Goal: Task Accomplishment & Management: Use online tool/utility

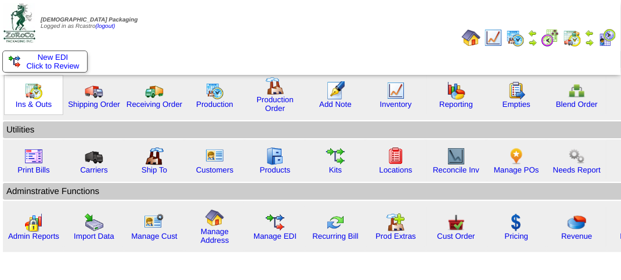
click at [39, 95] on img at bounding box center [33, 90] width 19 height 19
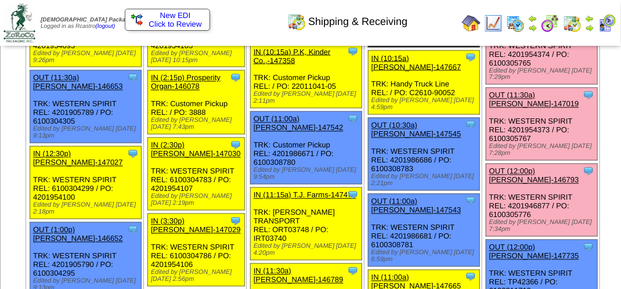
scroll to position [754, 0]
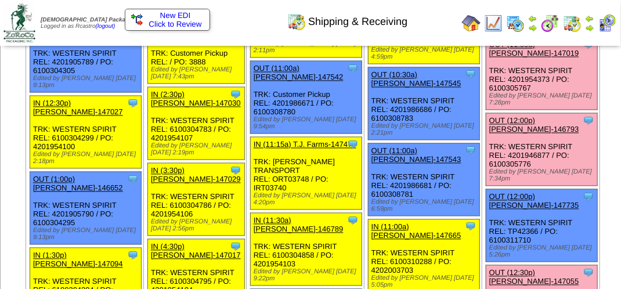
click at [496, 58] on link "OUT (11:30a) Lamb-Weston-147019" at bounding box center [534, 49] width 90 height 17
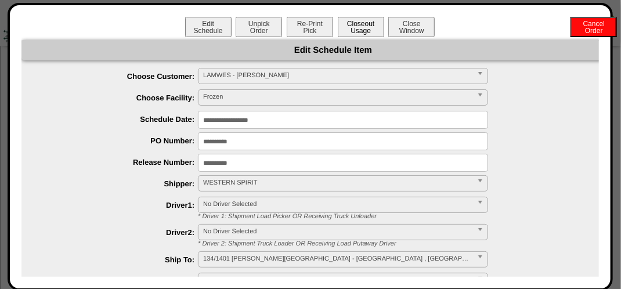
click at [350, 29] on button "Closeout Usage" at bounding box center [361, 27] width 46 height 20
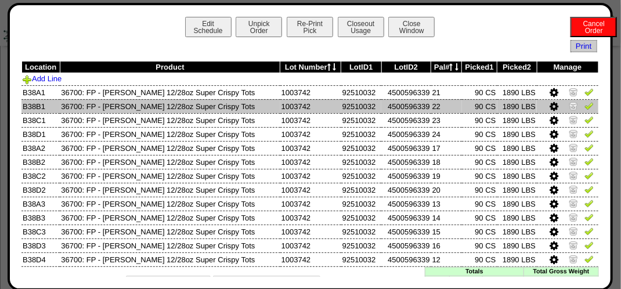
click at [584, 103] on img at bounding box center [588, 105] width 9 height 9
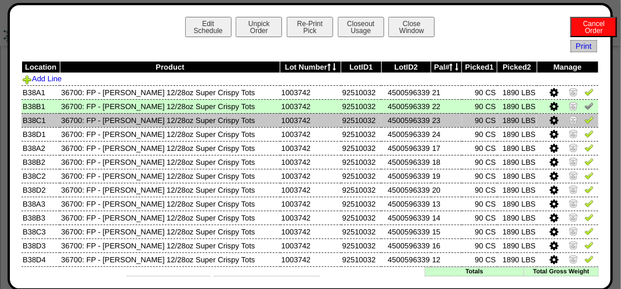
click at [584, 124] on img at bounding box center [588, 119] width 9 height 9
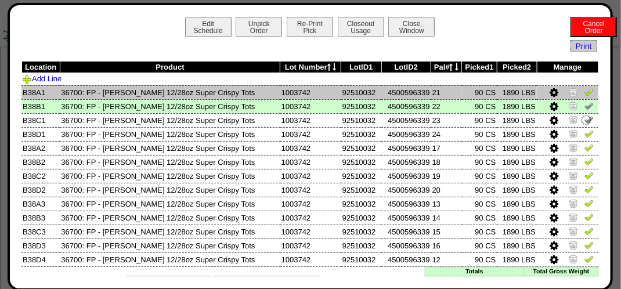
click at [584, 92] on img at bounding box center [588, 91] width 9 height 9
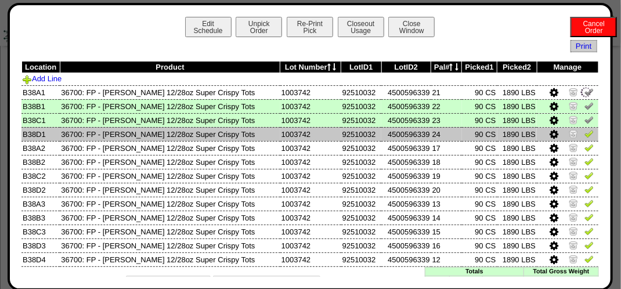
click at [584, 135] on img at bounding box center [588, 133] width 9 height 9
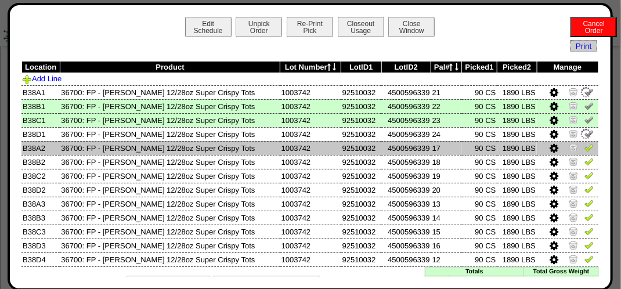
click at [584, 147] on img at bounding box center [588, 147] width 9 height 9
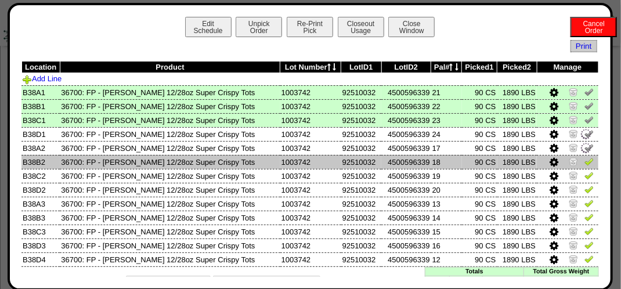
click at [584, 163] on img at bounding box center [588, 161] width 9 height 9
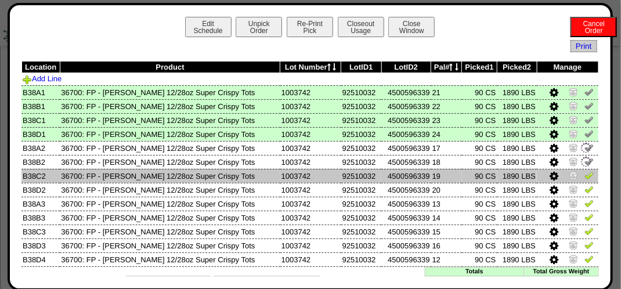
click at [584, 175] on img at bounding box center [588, 175] width 9 height 9
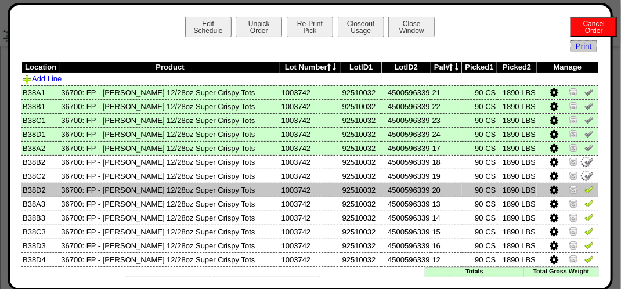
click at [585, 189] on td at bounding box center [566, 190] width 61 height 14
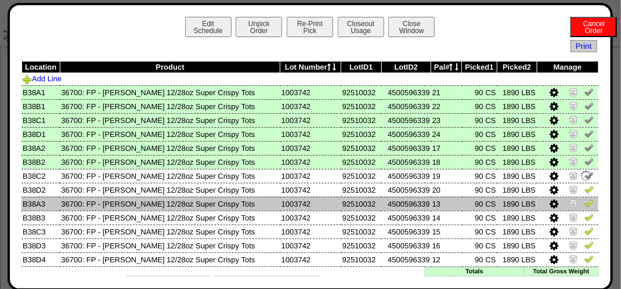
click at [584, 203] on img at bounding box center [588, 202] width 9 height 9
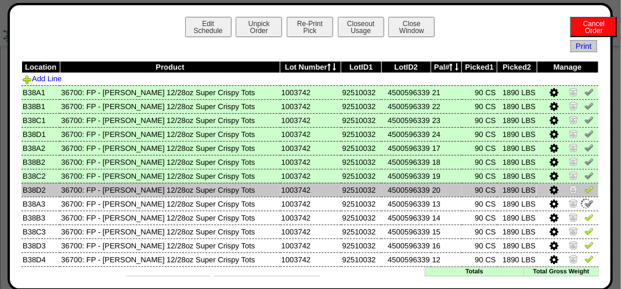
click at [584, 188] on img at bounding box center [588, 188] width 9 height 9
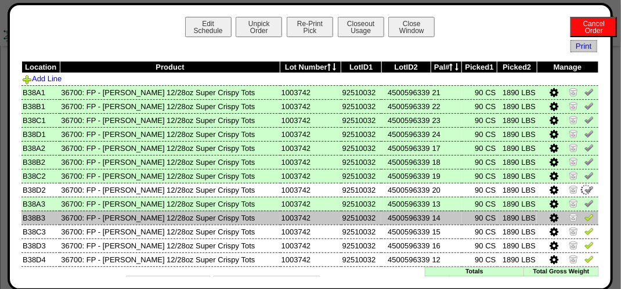
click at [584, 220] on img at bounding box center [588, 216] width 9 height 9
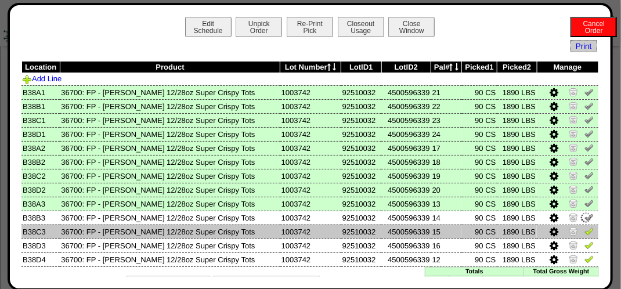
drag, startPoint x: 583, startPoint y: 232, endPoint x: 581, endPoint y: 238, distance: 6.5
click at [584, 233] on img at bounding box center [588, 230] width 9 height 9
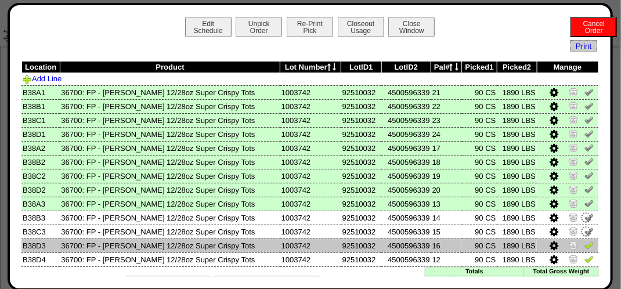
click at [584, 245] on img at bounding box center [588, 244] width 9 height 9
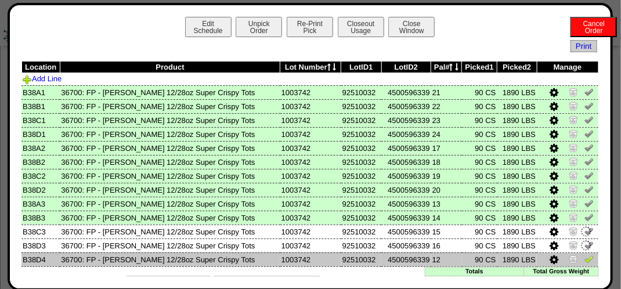
click at [584, 262] on img at bounding box center [588, 258] width 9 height 9
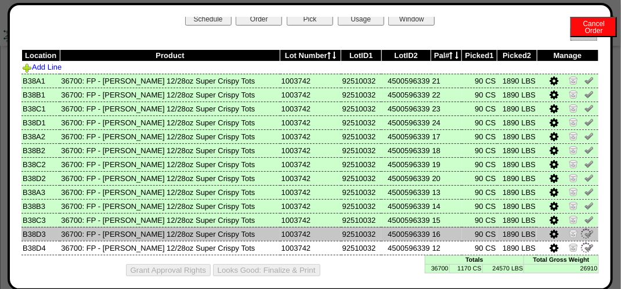
scroll to position [21, 0]
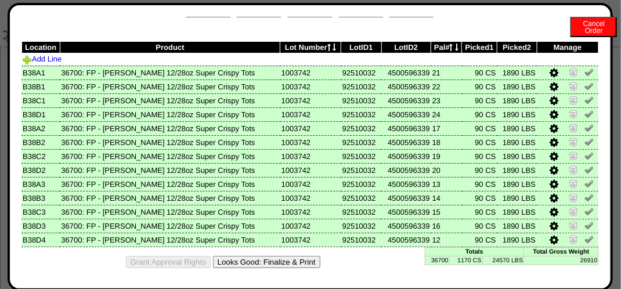
drag, startPoint x: 298, startPoint y: 259, endPoint x: 367, endPoint y: 108, distance: 165.8
click at [299, 258] on button "Looks Good: Finalize & Print" at bounding box center [266, 262] width 107 height 12
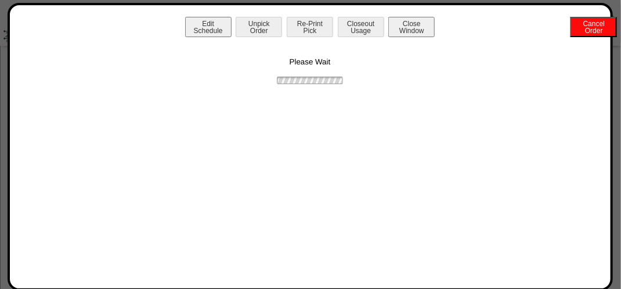
scroll to position [0, 0]
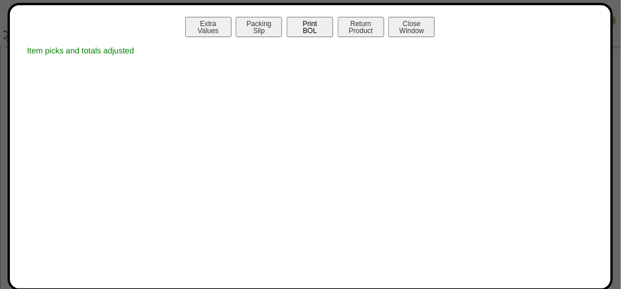
click at [313, 24] on button "Print BOL" at bounding box center [310, 27] width 46 height 20
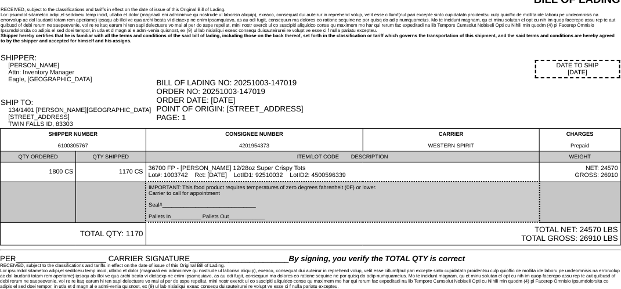
scroll to position [41, 0]
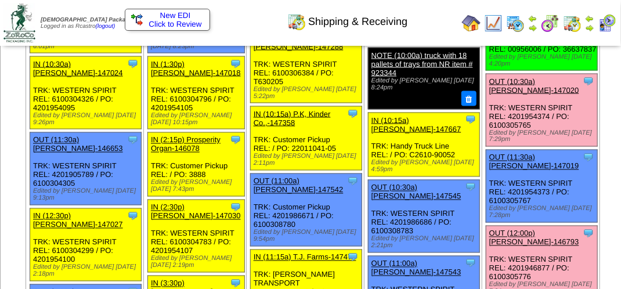
scroll to position [580, 0]
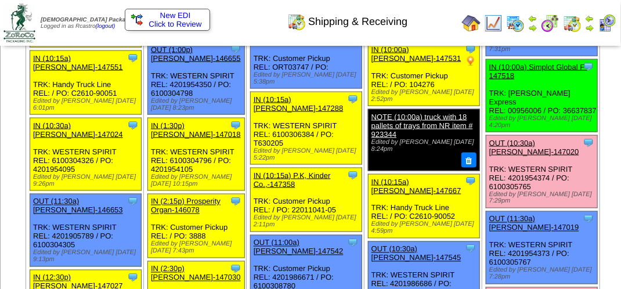
click at [489, 156] on link "OUT (10:30a) Lamb-Weston-147020" at bounding box center [534, 147] width 90 height 17
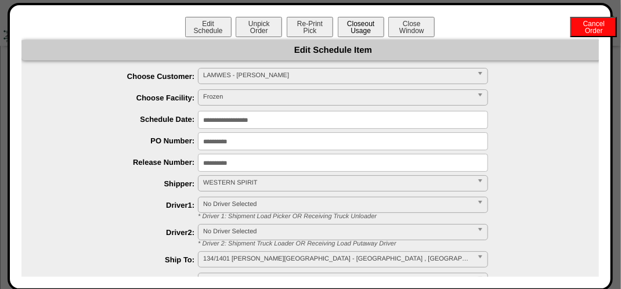
click at [354, 34] on button "Closeout Usage" at bounding box center [361, 27] width 46 height 20
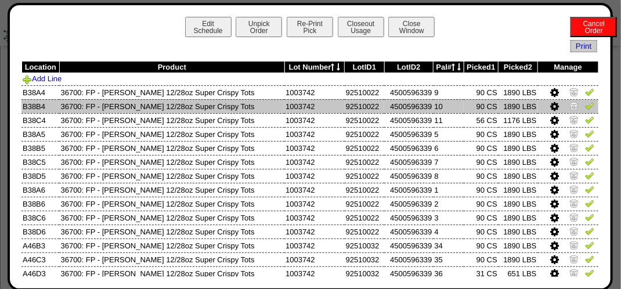
drag, startPoint x: 578, startPoint y: 94, endPoint x: 582, endPoint y: 101, distance: 8.4
click at [585, 94] on img at bounding box center [589, 91] width 9 height 9
click at [585, 106] on img at bounding box center [589, 105] width 9 height 9
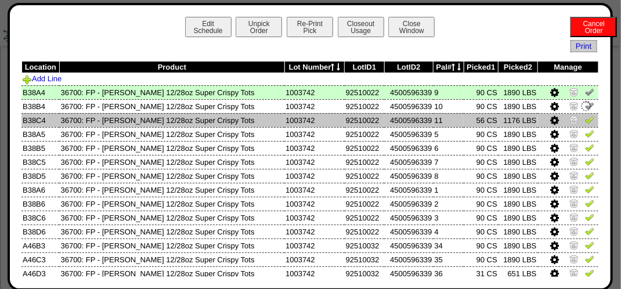
click at [585, 118] on img at bounding box center [589, 119] width 9 height 9
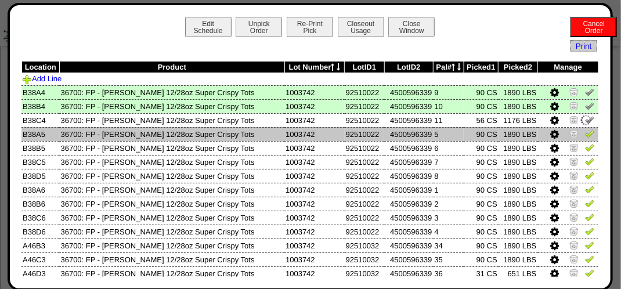
click at [585, 131] on img at bounding box center [589, 133] width 9 height 9
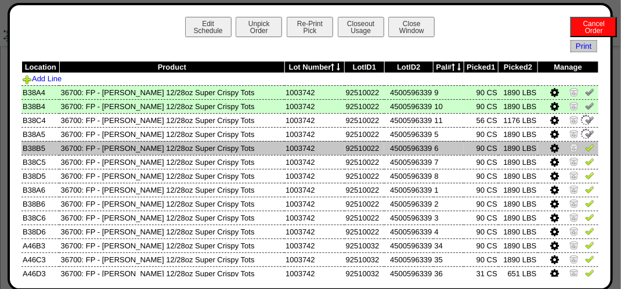
click at [585, 151] on img at bounding box center [589, 147] width 9 height 9
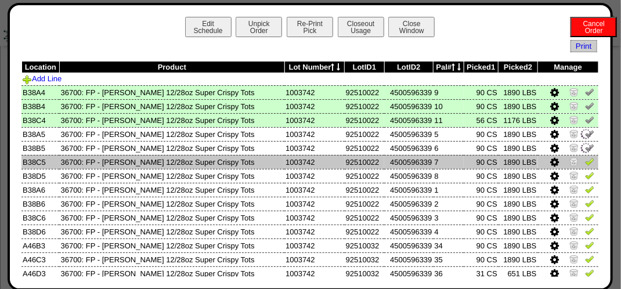
click at [585, 160] on img at bounding box center [589, 161] width 9 height 9
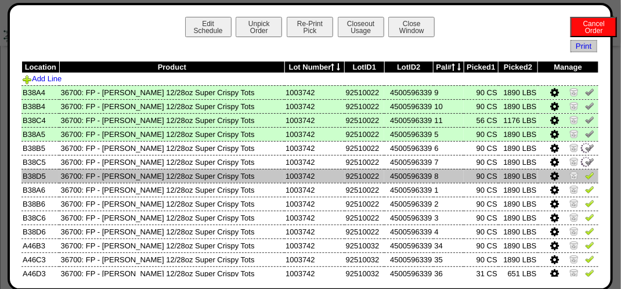
click at [585, 175] on img at bounding box center [589, 175] width 9 height 9
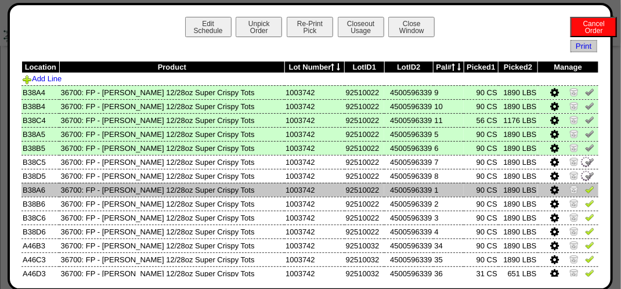
click at [585, 188] on img at bounding box center [589, 188] width 9 height 9
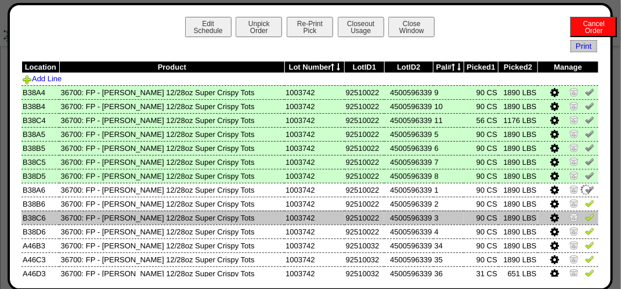
click at [585, 222] on img at bounding box center [589, 216] width 9 height 9
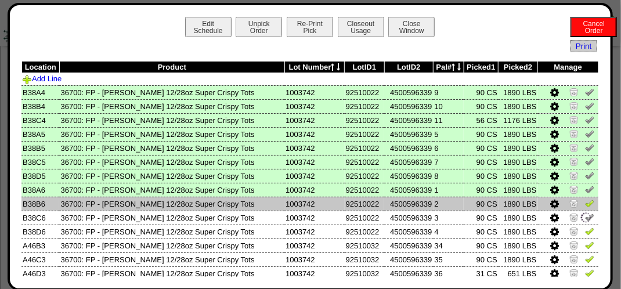
click at [585, 203] on img at bounding box center [589, 202] width 9 height 9
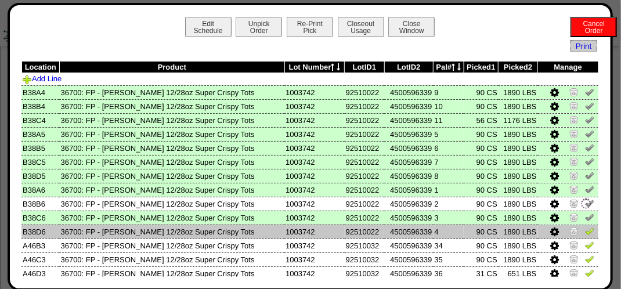
click at [585, 231] on img at bounding box center [589, 230] width 9 height 9
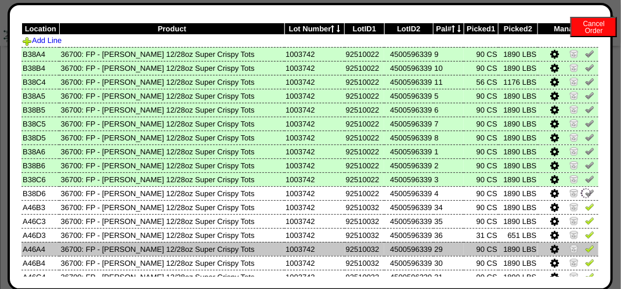
scroll to position [58, 0]
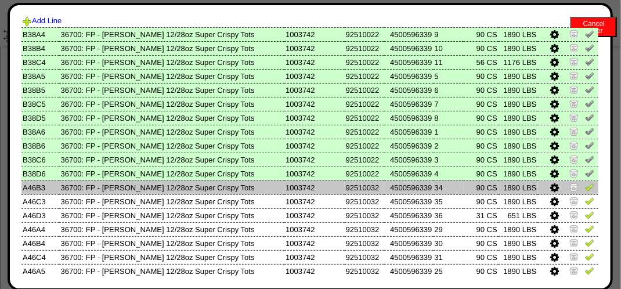
click at [585, 188] on img at bounding box center [589, 186] width 9 height 9
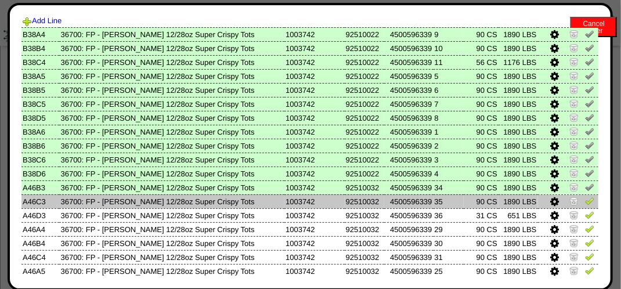
click at [585, 203] on img at bounding box center [589, 200] width 9 height 9
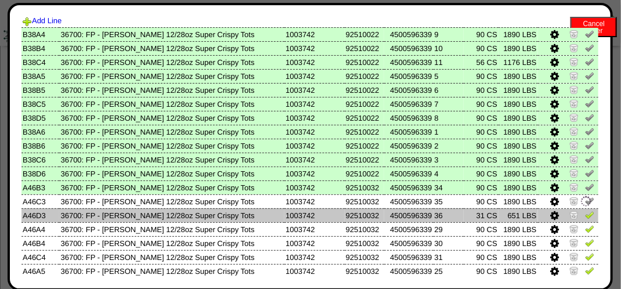
click at [585, 215] on img at bounding box center [589, 214] width 9 height 9
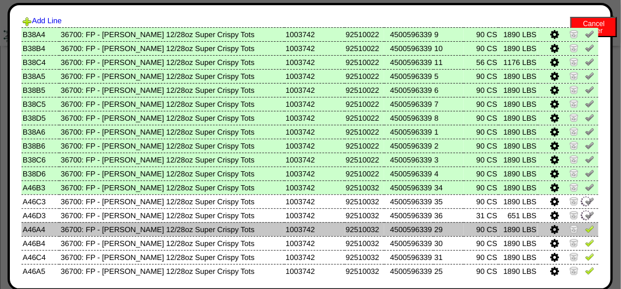
click at [584, 224] on td at bounding box center [568, 229] width 61 height 14
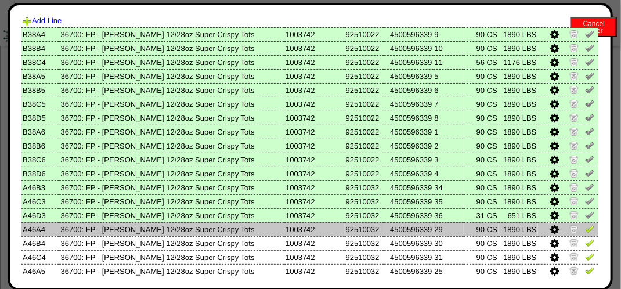
click at [585, 232] on img at bounding box center [589, 228] width 9 height 9
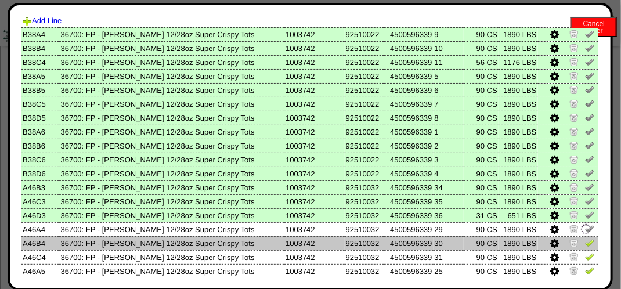
drag, startPoint x: 580, startPoint y: 238, endPoint x: 578, endPoint y: 244, distance: 6.6
click at [585, 239] on img at bounding box center [589, 242] width 9 height 9
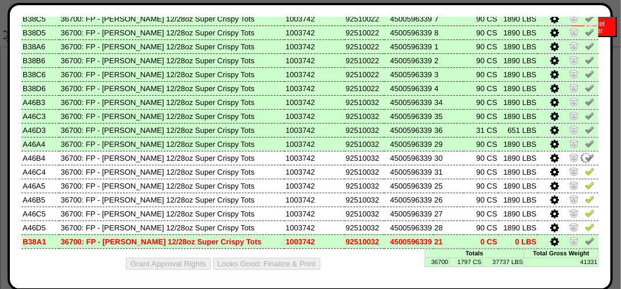
scroll to position [147, 0]
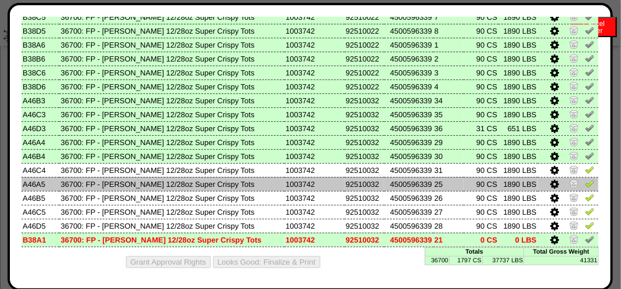
drag, startPoint x: 580, startPoint y: 167, endPoint x: 582, endPoint y: 181, distance: 14.1
click at [585, 168] on img at bounding box center [589, 169] width 9 height 9
click at [585, 187] on link at bounding box center [589, 185] width 9 height 9
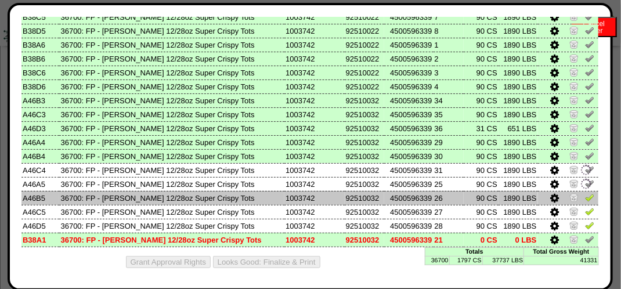
click at [585, 198] on img at bounding box center [589, 197] width 9 height 9
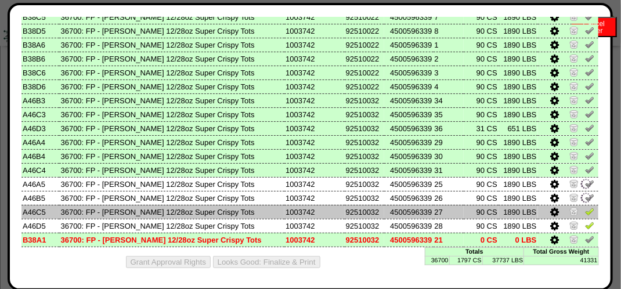
click at [585, 208] on img at bounding box center [589, 210] width 9 height 9
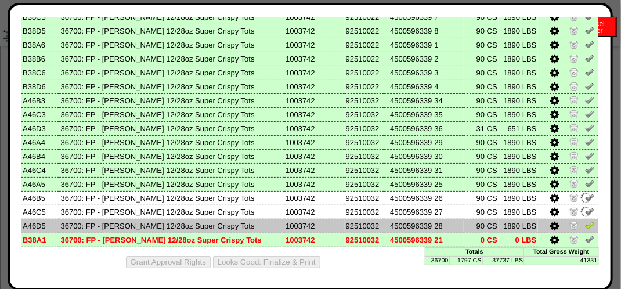
click at [585, 223] on img at bounding box center [589, 224] width 9 height 9
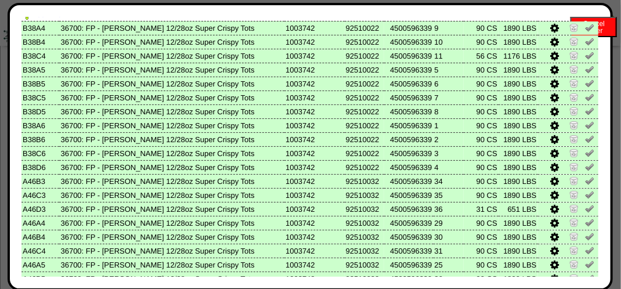
scroll to position [0, 0]
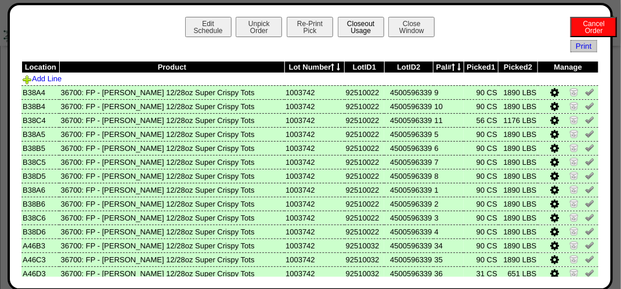
click at [350, 29] on button "Closeout Usage" at bounding box center [361, 27] width 46 height 20
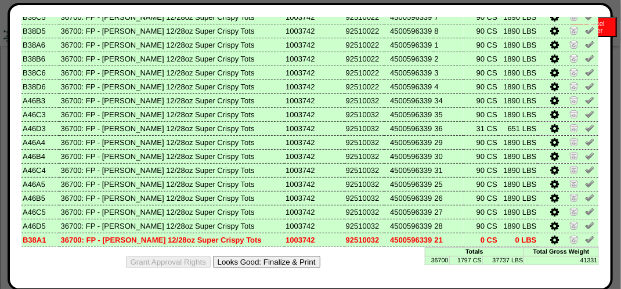
scroll to position [928, 0]
click at [276, 256] on button "Looks Good: Finalize & Print" at bounding box center [266, 262] width 107 height 12
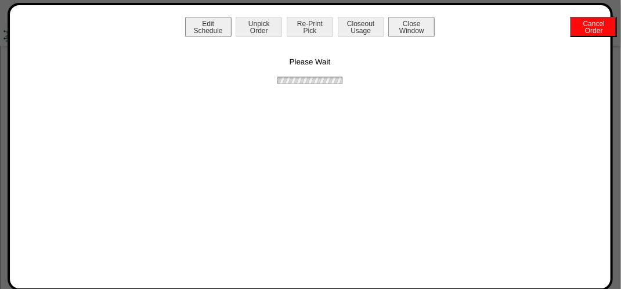
scroll to position [0, 0]
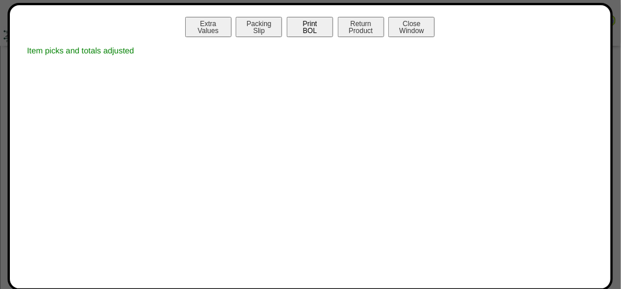
click at [321, 30] on button "Print BOL" at bounding box center [310, 27] width 46 height 20
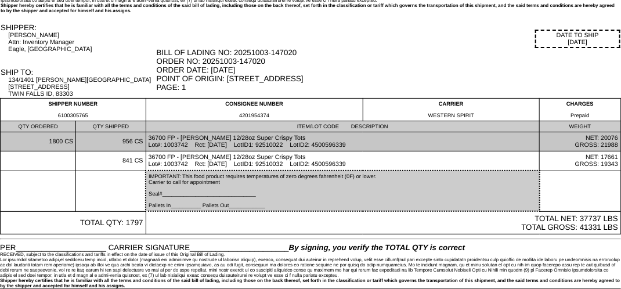
scroll to position [60, 0]
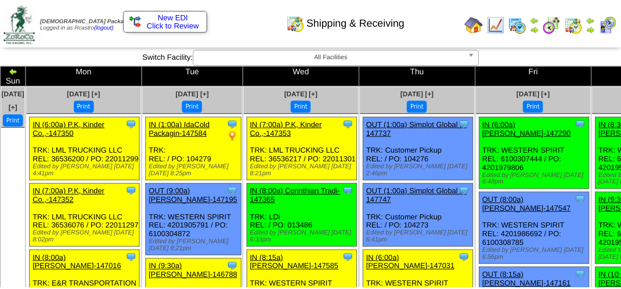
scroll to position [928, 0]
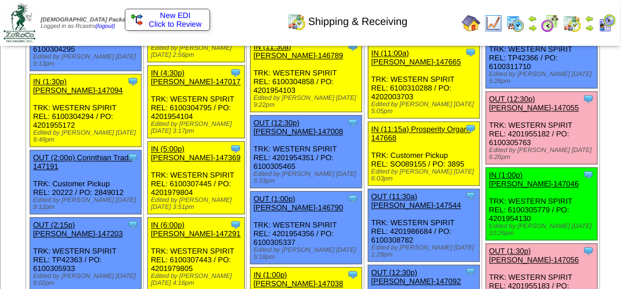
click at [610, 22] on img at bounding box center [606, 23] width 19 height 19
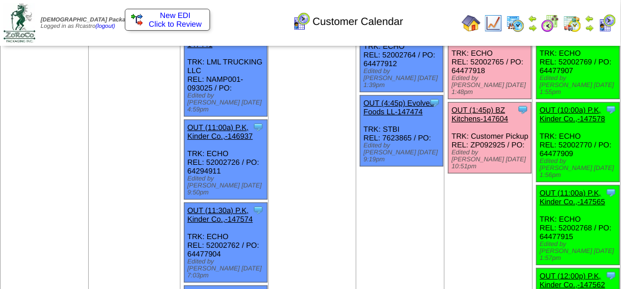
scroll to position [174, 0]
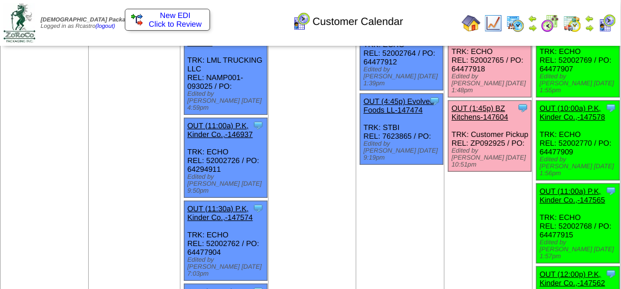
click at [475, 104] on link "OUT (1:45p) BZ Kitchens-147604" at bounding box center [479, 112] width 57 height 17
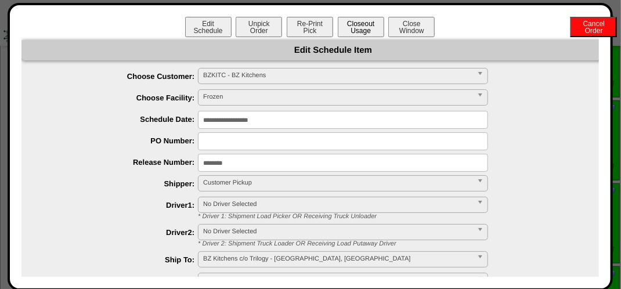
click at [367, 28] on button "Closeout Usage" at bounding box center [361, 27] width 46 height 20
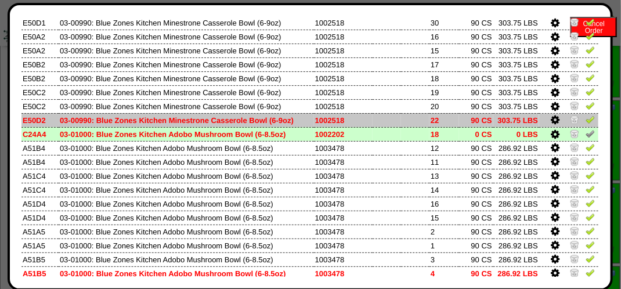
scroll to position [721, 0]
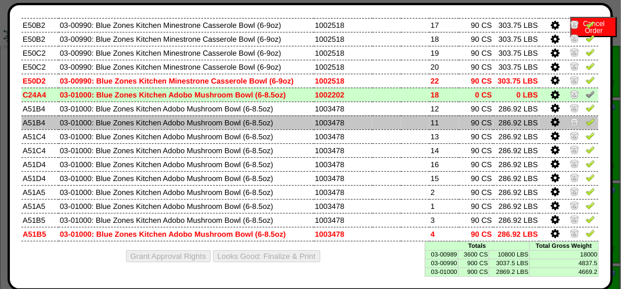
click at [585, 124] on img at bounding box center [589, 121] width 9 height 9
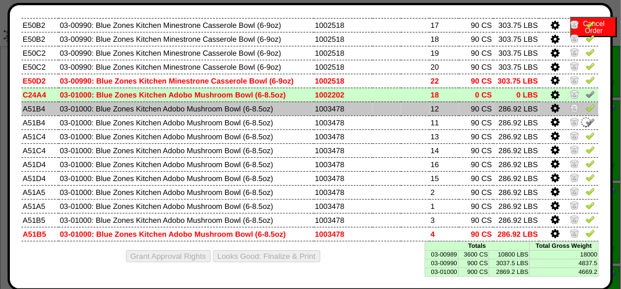
click at [585, 107] on img at bounding box center [589, 107] width 9 height 9
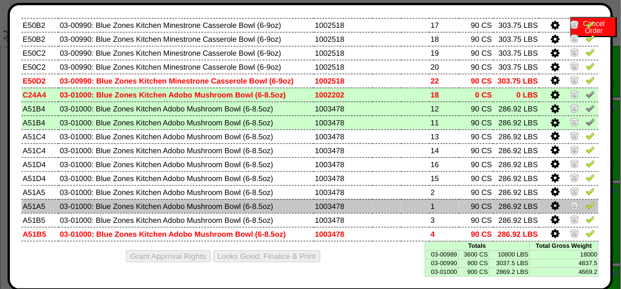
click at [585, 209] on img at bounding box center [589, 205] width 9 height 9
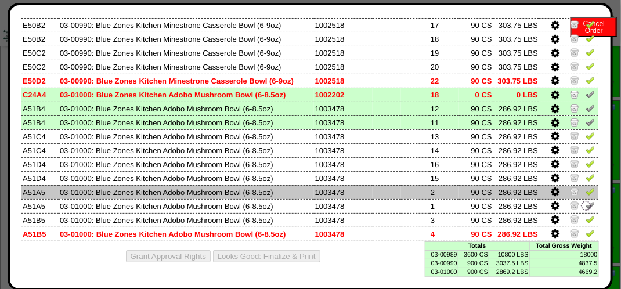
click at [582, 198] on td at bounding box center [568, 192] width 59 height 14
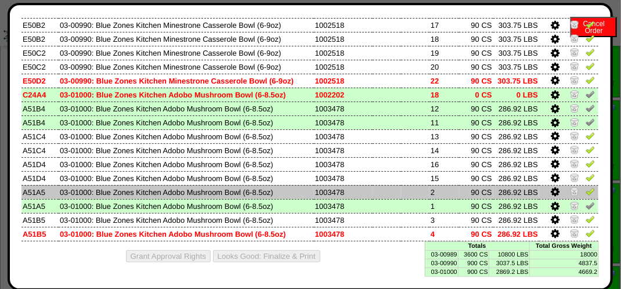
click at [585, 194] on img at bounding box center [589, 191] width 9 height 9
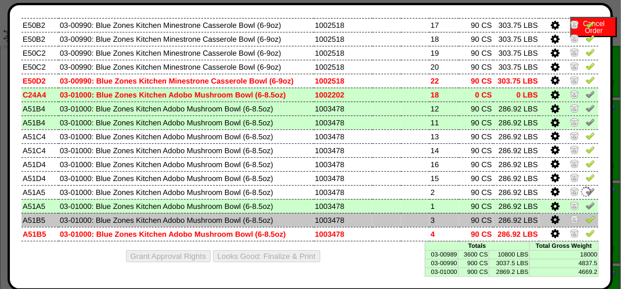
click at [585, 220] on img at bounding box center [589, 219] width 9 height 9
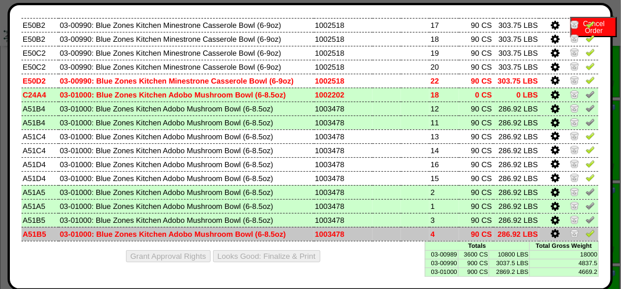
click at [585, 233] on img at bounding box center [589, 233] width 9 height 9
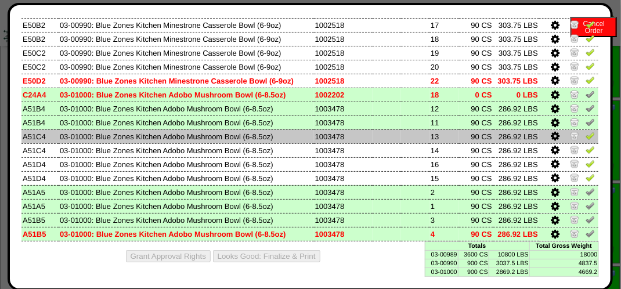
click at [585, 136] on img at bounding box center [589, 135] width 9 height 9
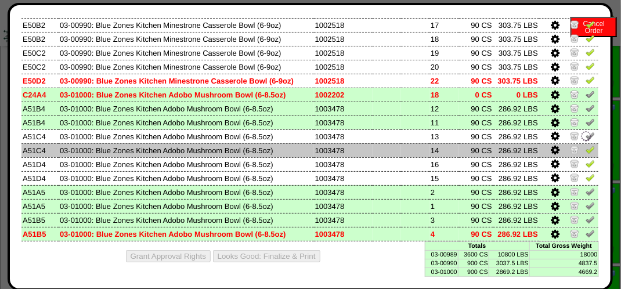
click at [585, 147] on img at bounding box center [589, 149] width 9 height 9
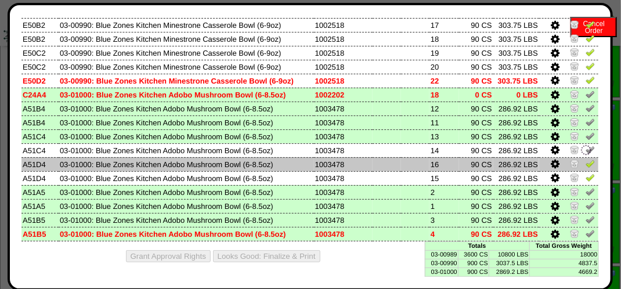
click at [585, 164] on img at bounding box center [589, 163] width 9 height 9
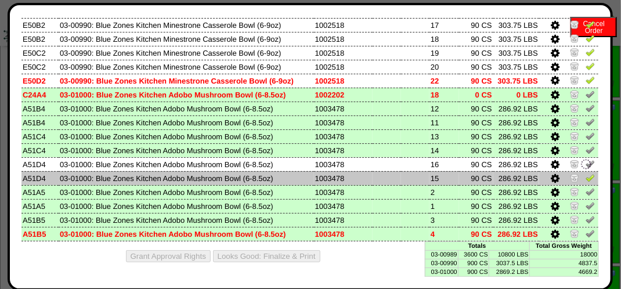
click at [585, 176] on img at bounding box center [589, 177] width 9 height 9
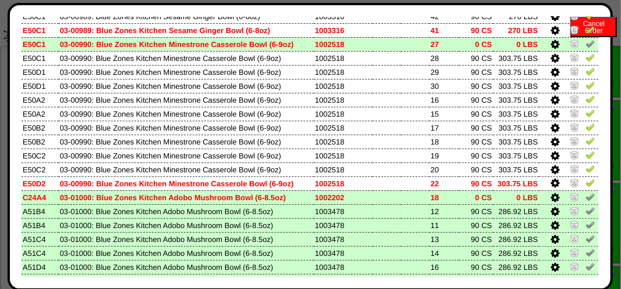
scroll to position [547, 0]
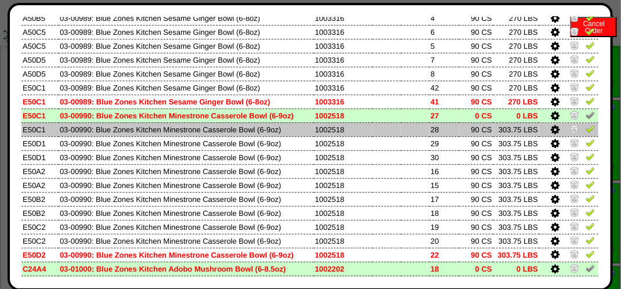
click at [585, 131] on img at bounding box center [589, 128] width 9 height 9
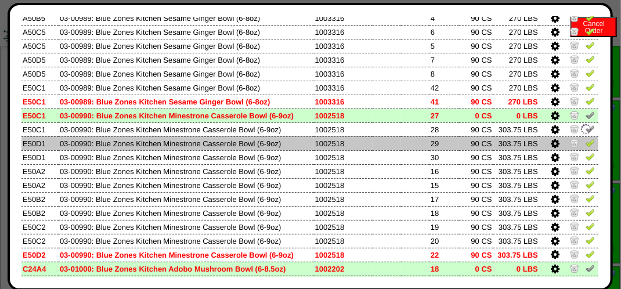
click at [586, 140] on img at bounding box center [589, 142] width 9 height 9
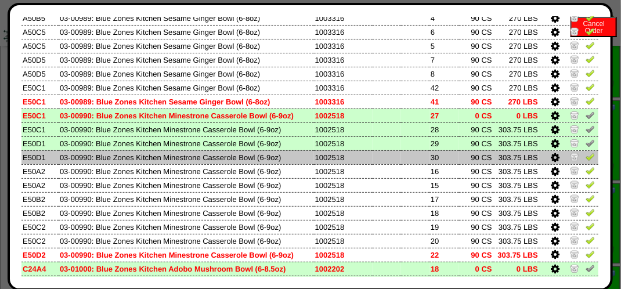
click at [585, 157] on img at bounding box center [589, 156] width 9 height 9
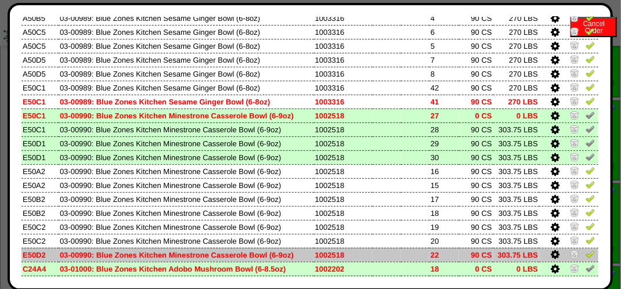
click at [585, 255] on img at bounding box center [589, 253] width 9 height 9
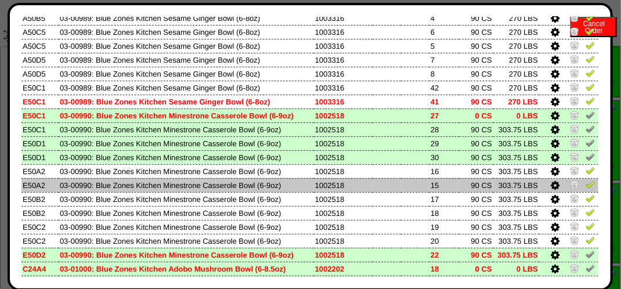
click at [585, 188] on img at bounding box center [589, 184] width 9 height 9
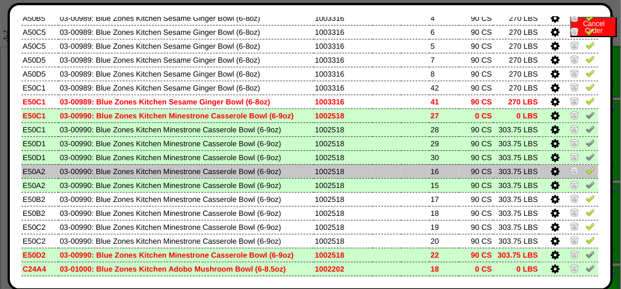
click at [585, 171] on img at bounding box center [589, 170] width 9 height 9
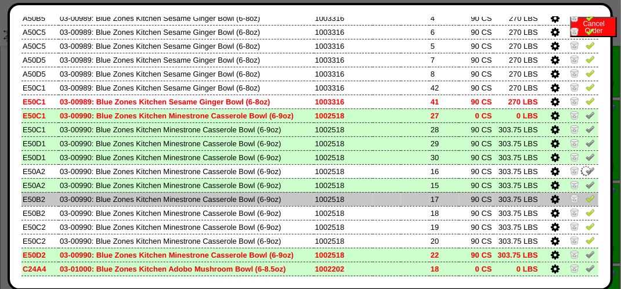
click at [585, 200] on img at bounding box center [589, 198] width 9 height 9
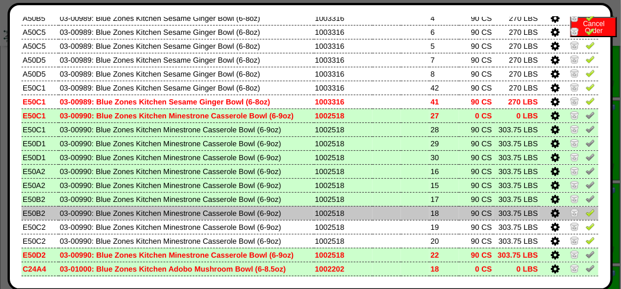
click at [585, 215] on img at bounding box center [589, 212] width 9 height 9
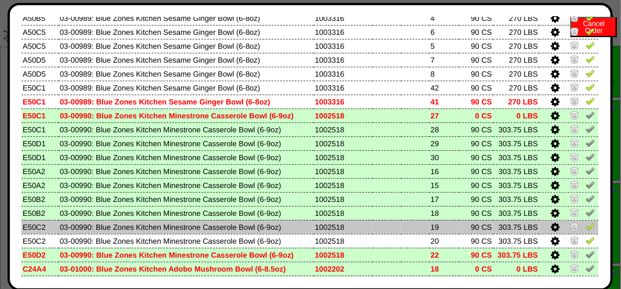
click at [585, 225] on img at bounding box center [589, 226] width 9 height 9
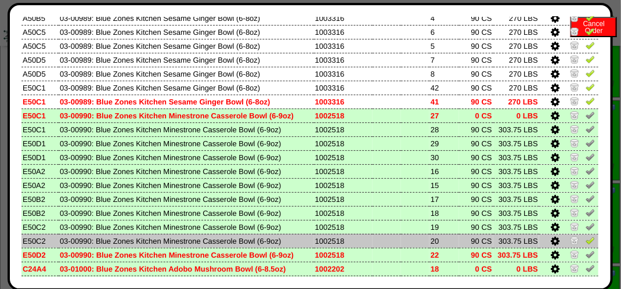
click at [585, 242] on img at bounding box center [589, 239] width 9 height 9
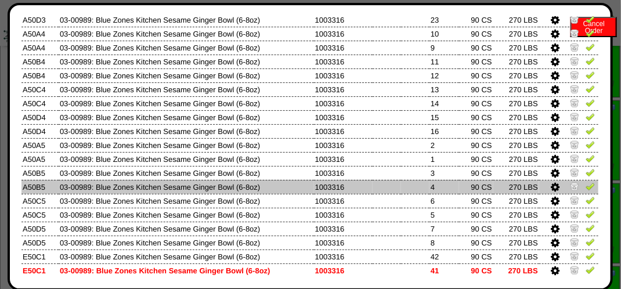
scroll to position [406, 0]
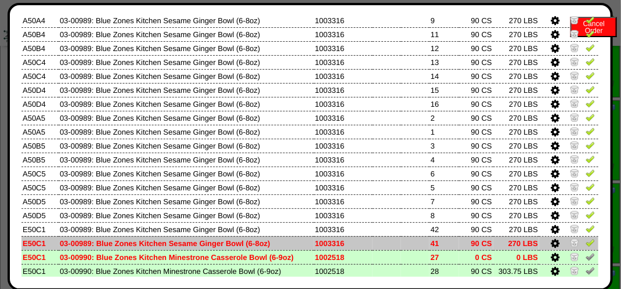
click at [585, 245] on img at bounding box center [589, 242] width 9 height 9
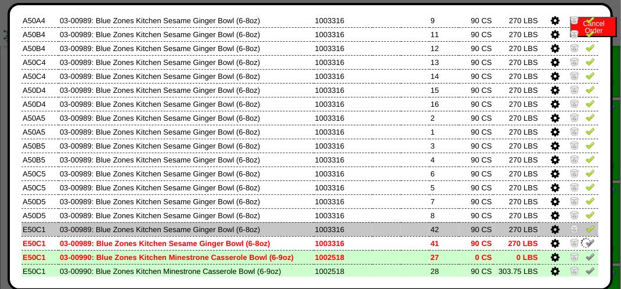
click at [585, 230] on img at bounding box center [589, 228] width 9 height 9
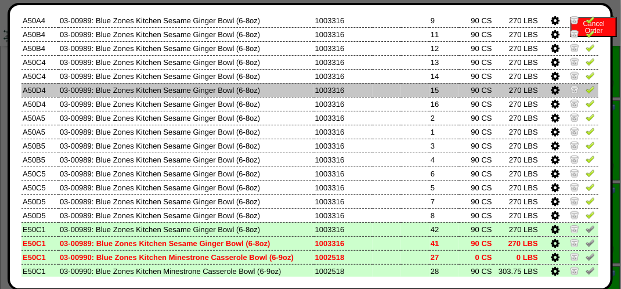
click at [585, 86] on img at bounding box center [589, 89] width 9 height 9
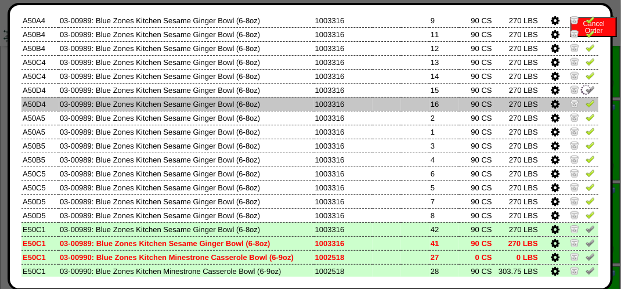
click at [585, 102] on img at bounding box center [589, 103] width 9 height 9
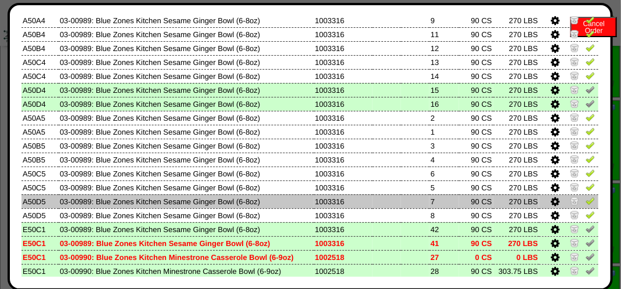
click at [585, 203] on img at bounding box center [589, 200] width 9 height 9
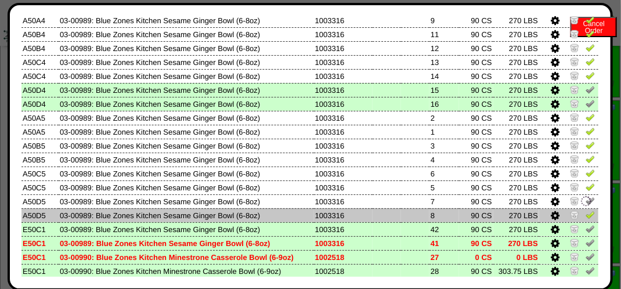
click at [586, 215] on img at bounding box center [589, 214] width 9 height 9
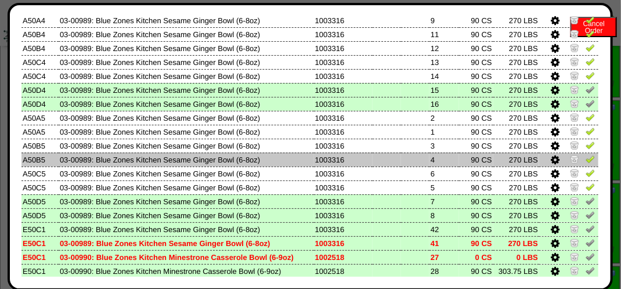
click at [585, 163] on img at bounding box center [589, 158] width 9 height 9
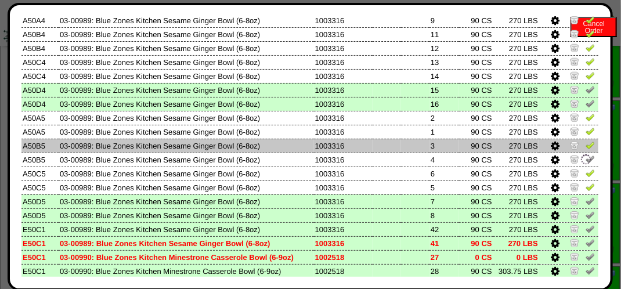
click at [585, 148] on img at bounding box center [589, 144] width 9 height 9
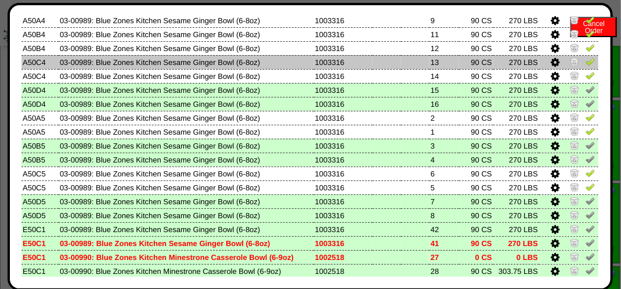
click at [585, 63] on img at bounding box center [589, 61] width 9 height 9
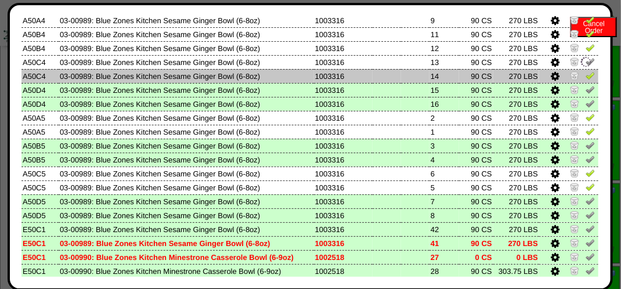
click at [585, 77] on img at bounding box center [589, 75] width 9 height 9
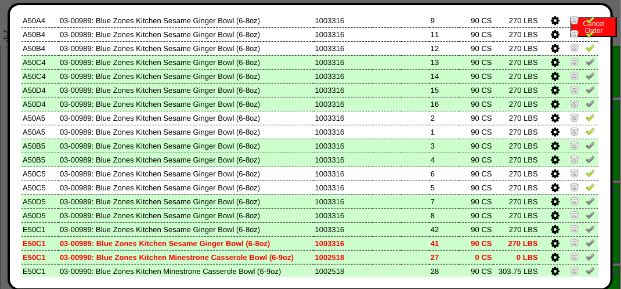
scroll to position [348, 0]
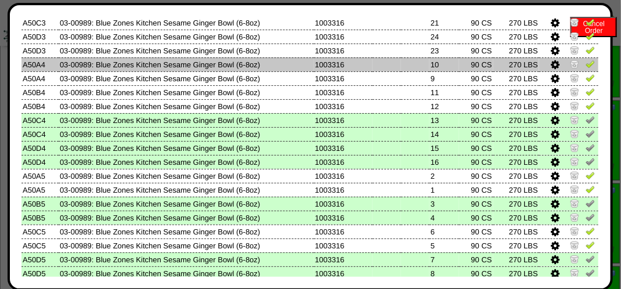
click at [585, 66] on img at bounding box center [589, 63] width 9 height 9
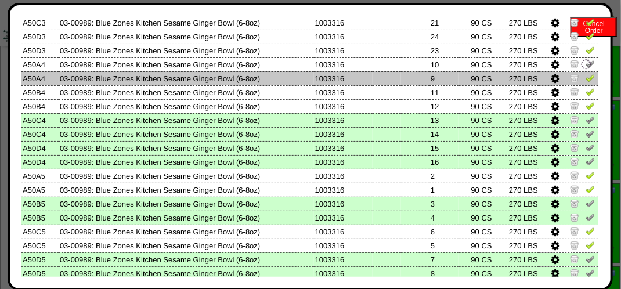
click at [585, 76] on img at bounding box center [589, 77] width 9 height 9
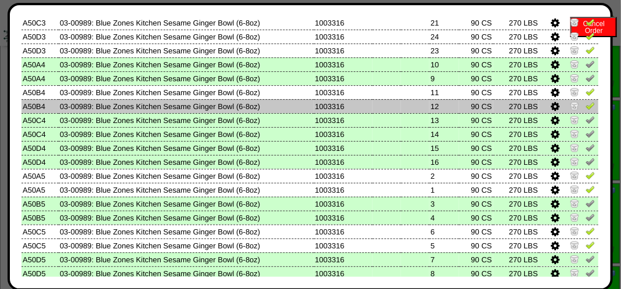
click at [585, 109] on img at bounding box center [589, 105] width 9 height 9
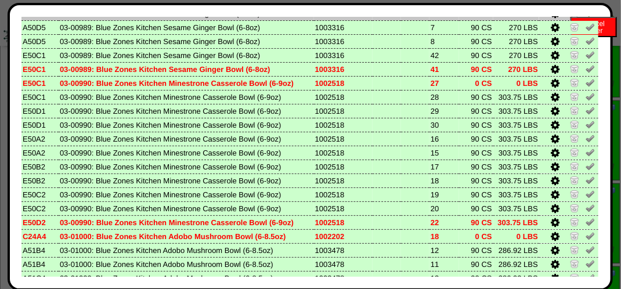
scroll to position [464, 0]
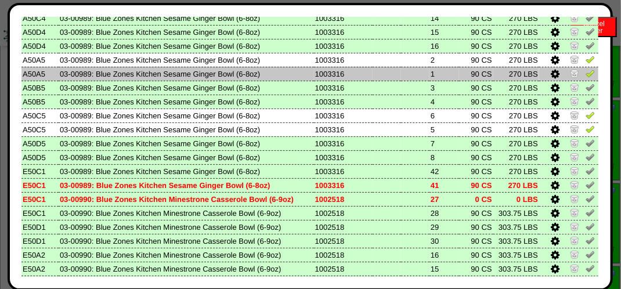
click at [585, 75] on img at bounding box center [589, 72] width 9 height 9
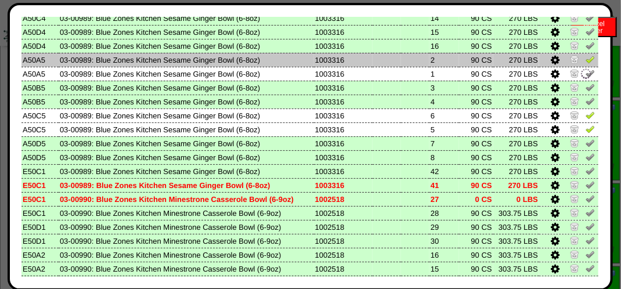
click at [585, 63] on img at bounding box center [589, 59] width 9 height 9
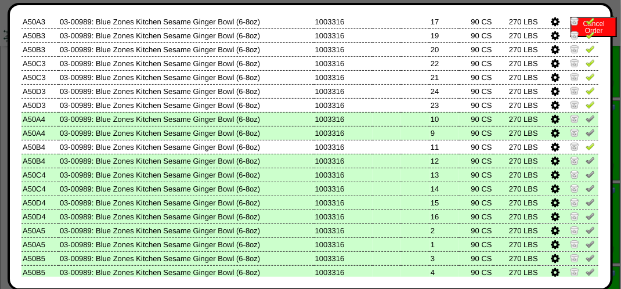
scroll to position [232, 0]
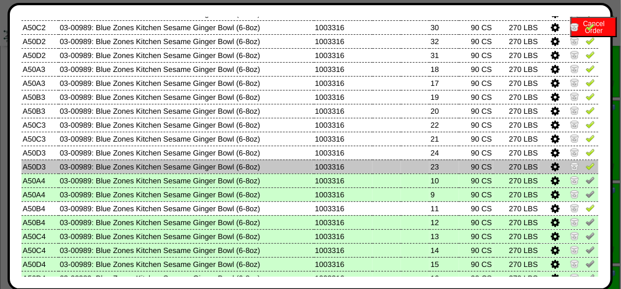
click at [585, 168] on img at bounding box center [589, 165] width 9 height 9
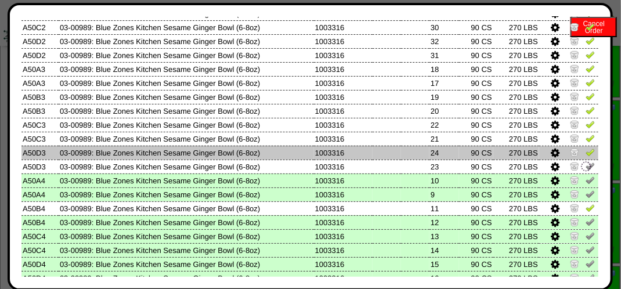
click at [585, 154] on img at bounding box center [589, 151] width 9 height 9
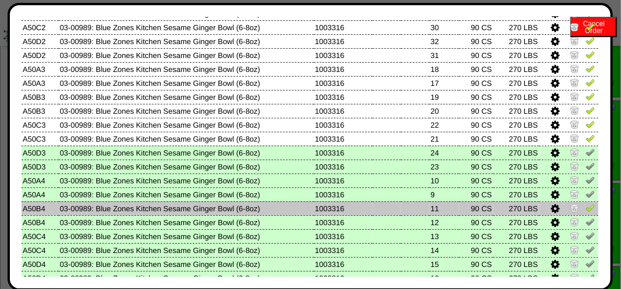
click at [585, 210] on img at bounding box center [589, 207] width 9 height 9
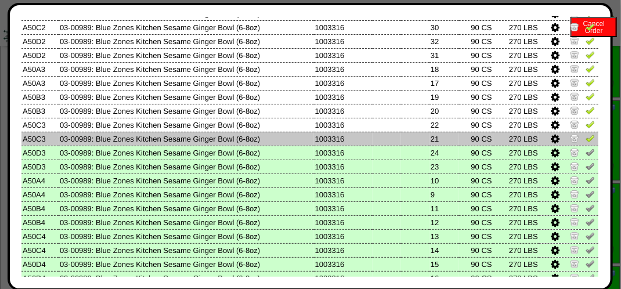
click at [585, 140] on img at bounding box center [589, 137] width 9 height 9
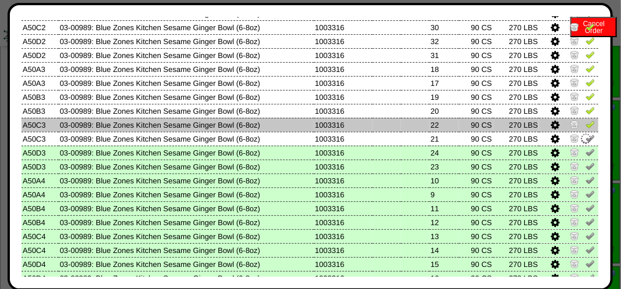
click at [585, 124] on img at bounding box center [589, 123] width 9 height 9
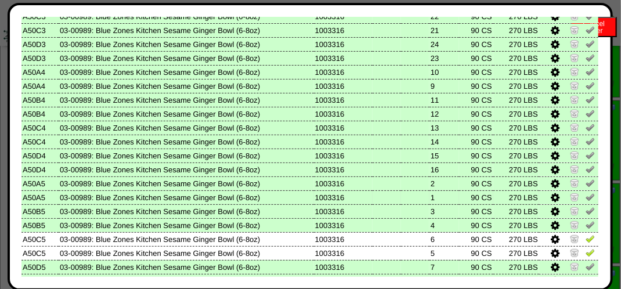
scroll to position [348, 0]
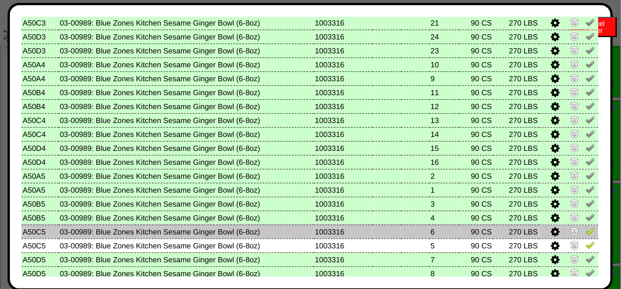
click at [585, 233] on img at bounding box center [589, 230] width 9 height 9
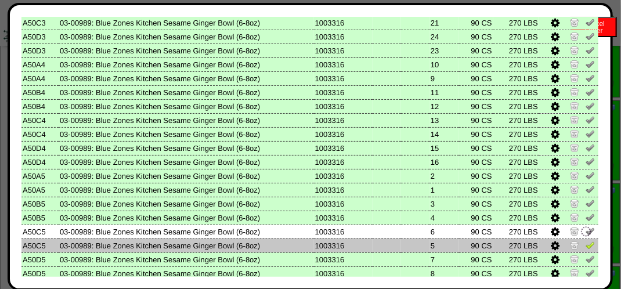
click at [585, 244] on img at bounding box center [589, 244] width 9 height 9
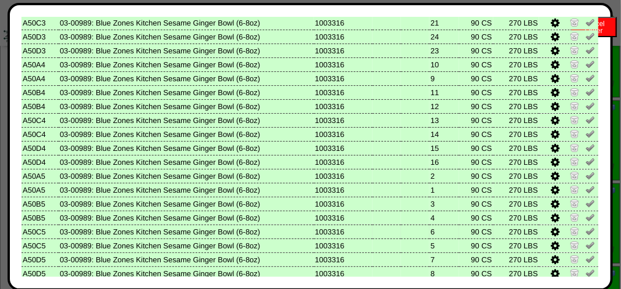
scroll to position [232, 0]
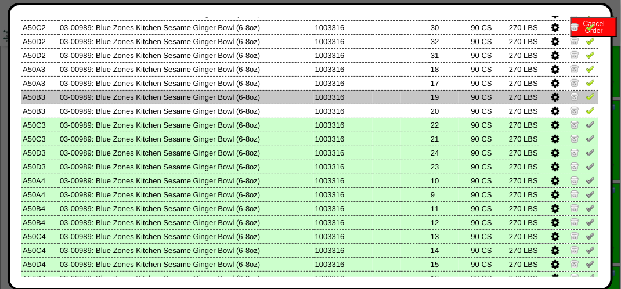
click at [585, 103] on link at bounding box center [589, 98] width 9 height 9
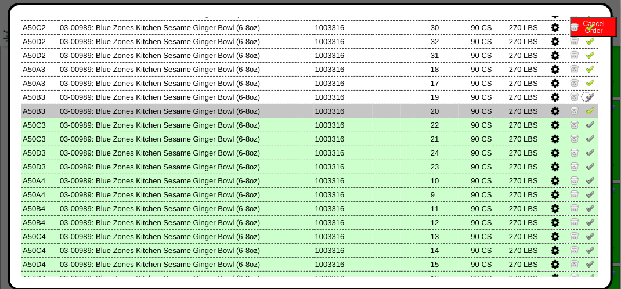
click at [585, 111] on img at bounding box center [589, 110] width 9 height 9
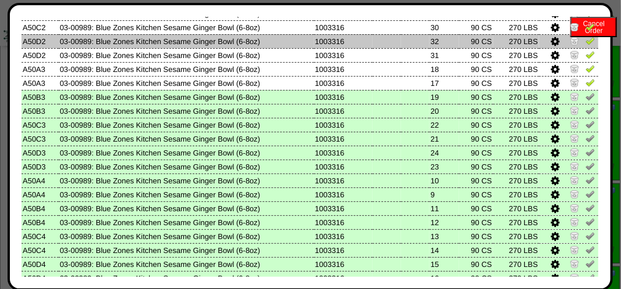
click at [585, 42] on img at bounding box center [589, 40] width 9 height 9
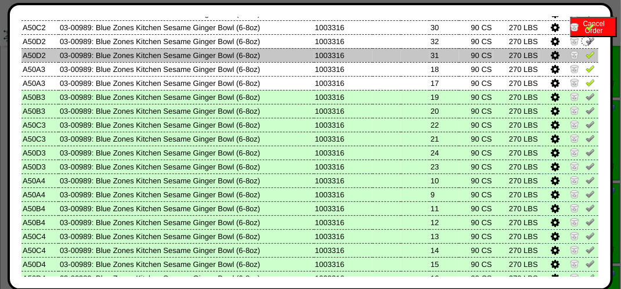
click at [585, 61] on link at bounding box center [589, 56] width 9 height 9
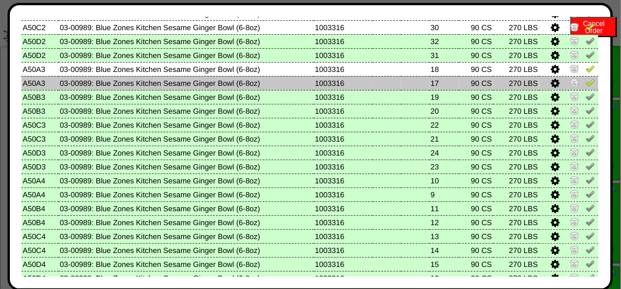
scroll to position [116, 0]
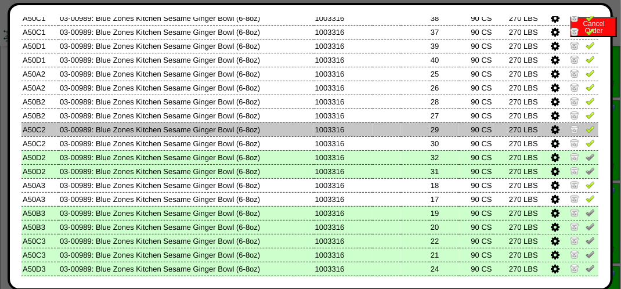
click at [585, 131] on img at bounding box center [589, 128] width 9 height 9
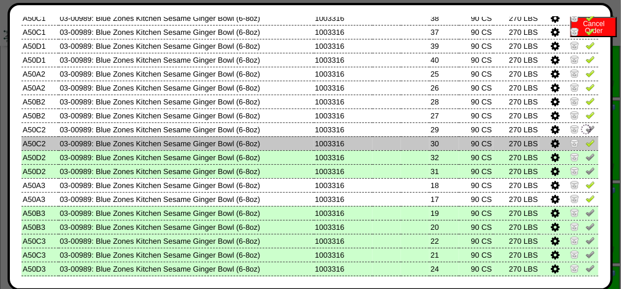
click at [585, 140] on img at bounding box center [589, 142] width 9 height 9
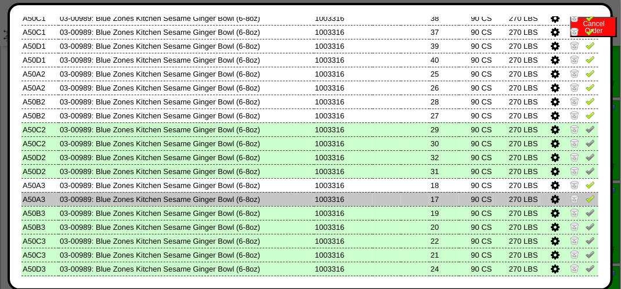
click at [585, 197] on img at bounding box center [589, 198] width 9 height 9
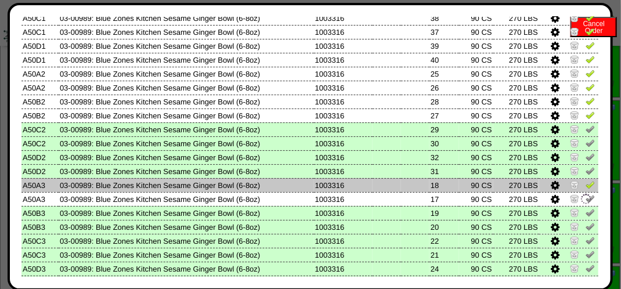
click at [585, 188] on img at bounding box center [589, 184] width 9 height 9
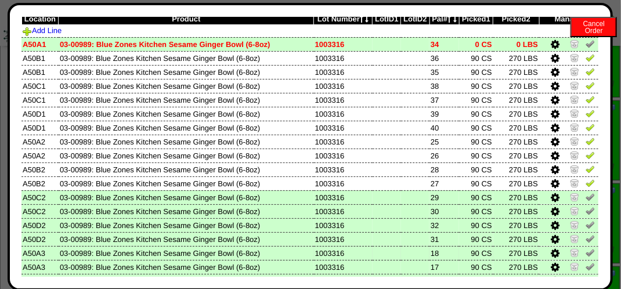
scroll to position [0, 0]
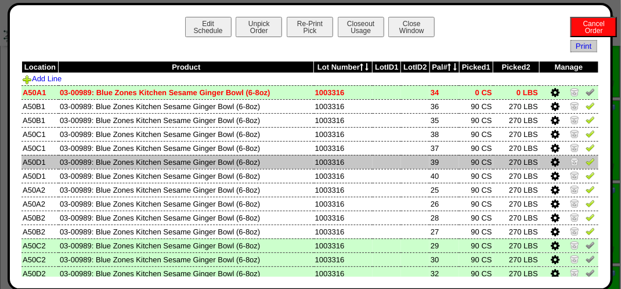
click at [585, 162] on img at bounding box center [589, 161] width 9 height 9
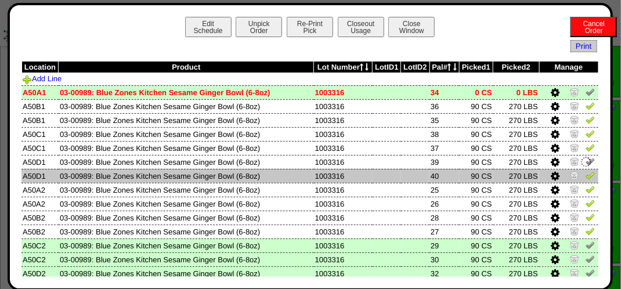
click at [585, 177] on img at bounding box center [589, 175] width 9 height 9
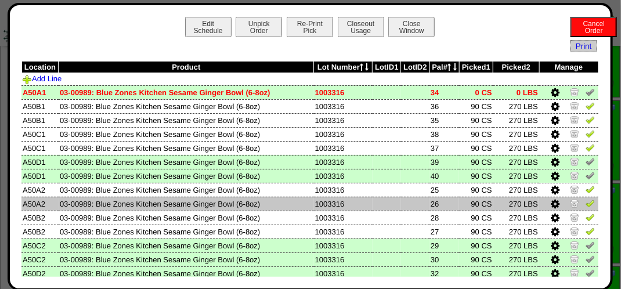
click at [585, 202] on img at bounding box center [589, 202] width 9 height 9
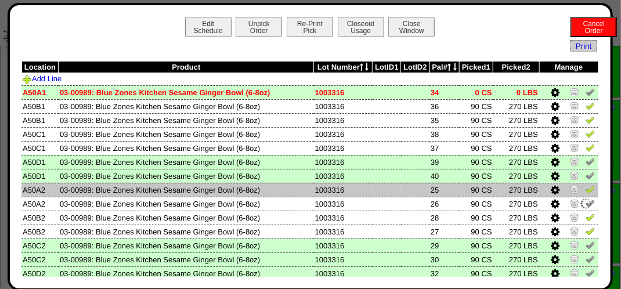
click at [585, 192] on img at bounding box center [589, 188] width 9 height 9
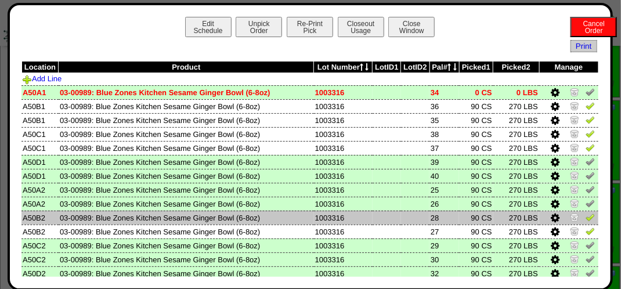
click at [585, 219] on img at bounding box center [589, 216] width 9 height 9
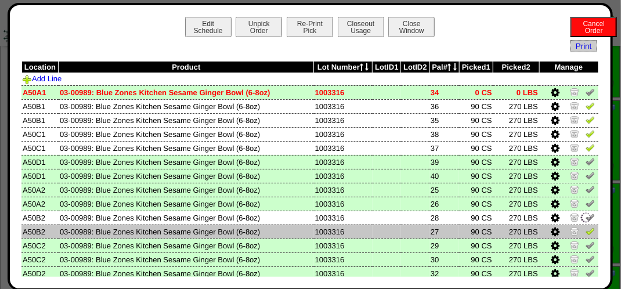
click at [585, 229] on img at bounding box center [589, 230] width 9 height 9
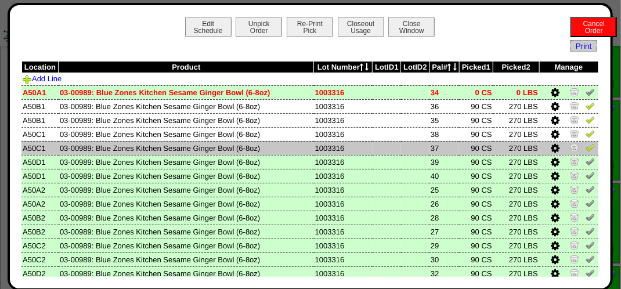
click at [585, 147] on img at bounding box center [589, 147] width 9 height 9
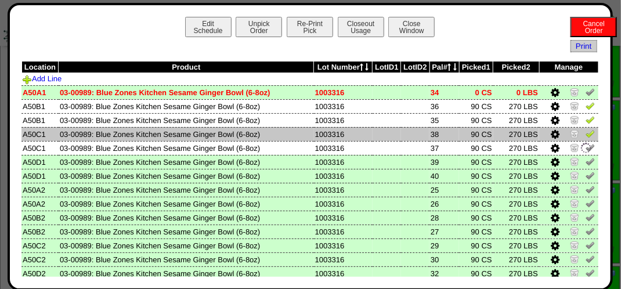
click at [585, 137] on img at bounding box center [589, 133] width 9 height 9
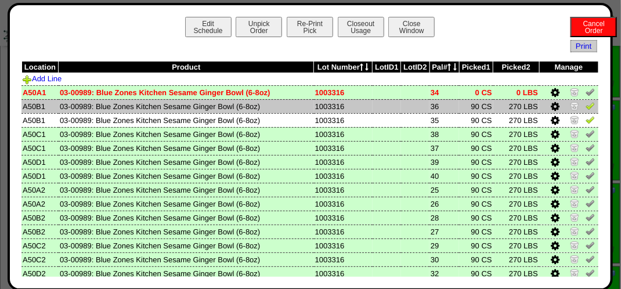
click at [585, 111] on link at bounding box center [589, 107] width 9 height 9
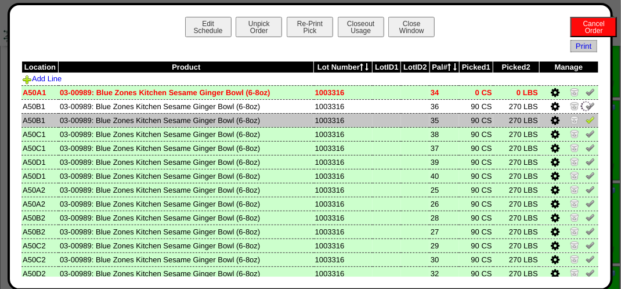
click at [585, 124] on img at bounding box center [589, 119] width 9 height 9
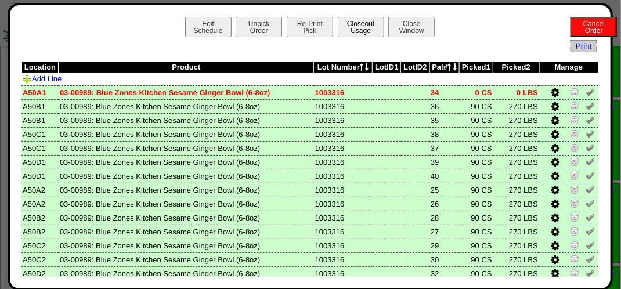
click at [358, 33] on button "Closeout Usage" at bounding box center [361, 27] width 46 height 20
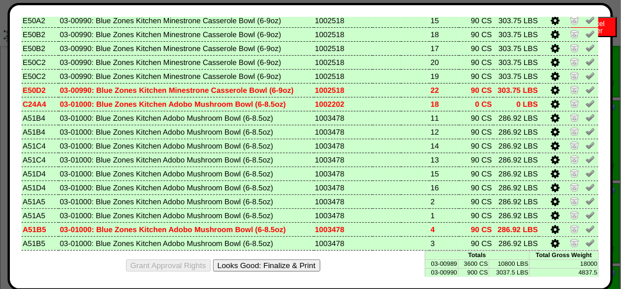
scroll to position [721, 0]
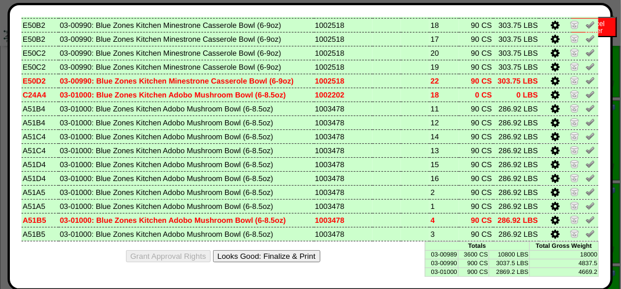
click at [287, 253] on button "Looks Good: Finalize & Print" at bounding box center [266, 256] width 107 height 12
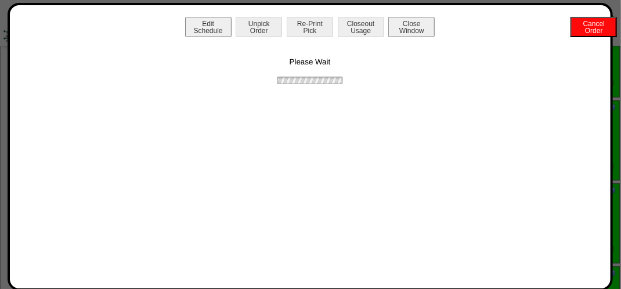
scroll to position [0, 0]
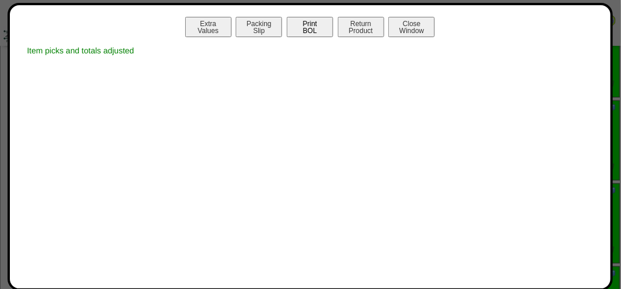
click at [311, 27] on button "Print BOL" at bounding box center [310, 27] width 46 height 20
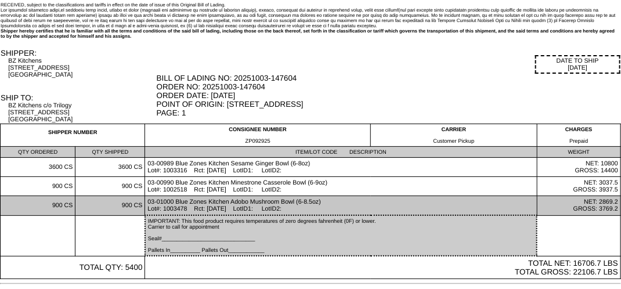
scroll to position [79, 0]
